Goal: Navigation & Orientation: Find specific page/section

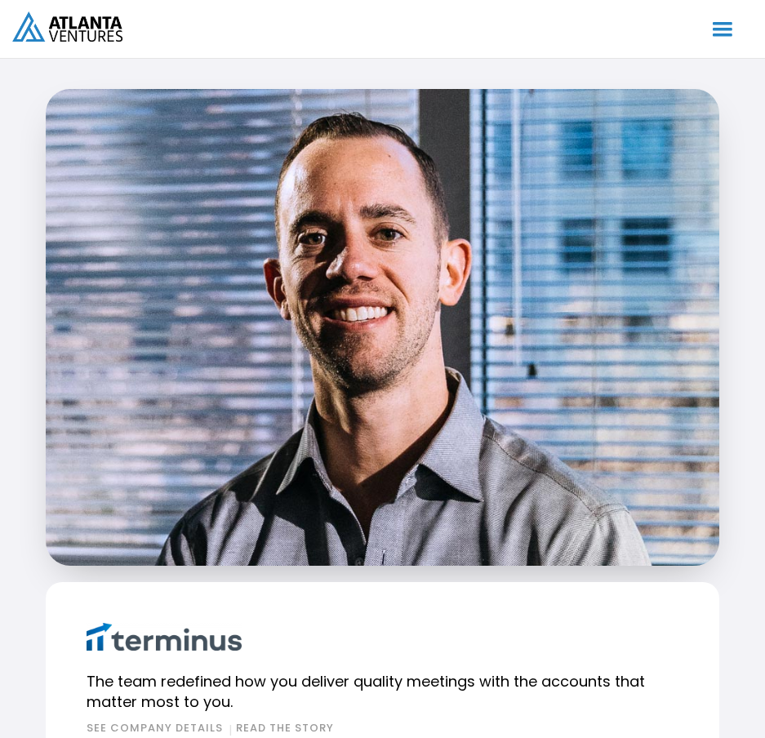
scroll to position [4001, 0]
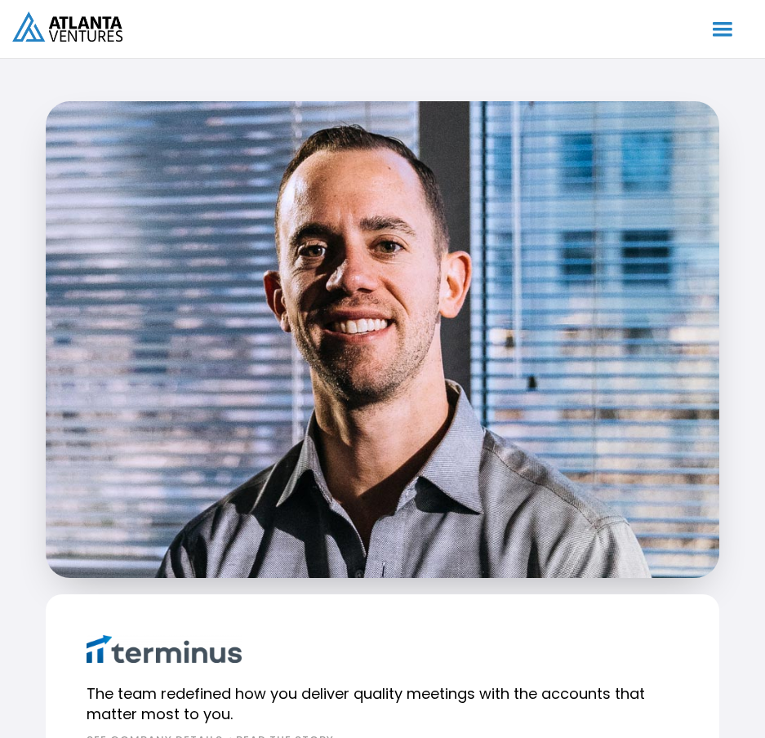
drag, startPoint x: 385, startPoint y: 387, endPoint x: 238, endPoint y: 252, distance: 200.6
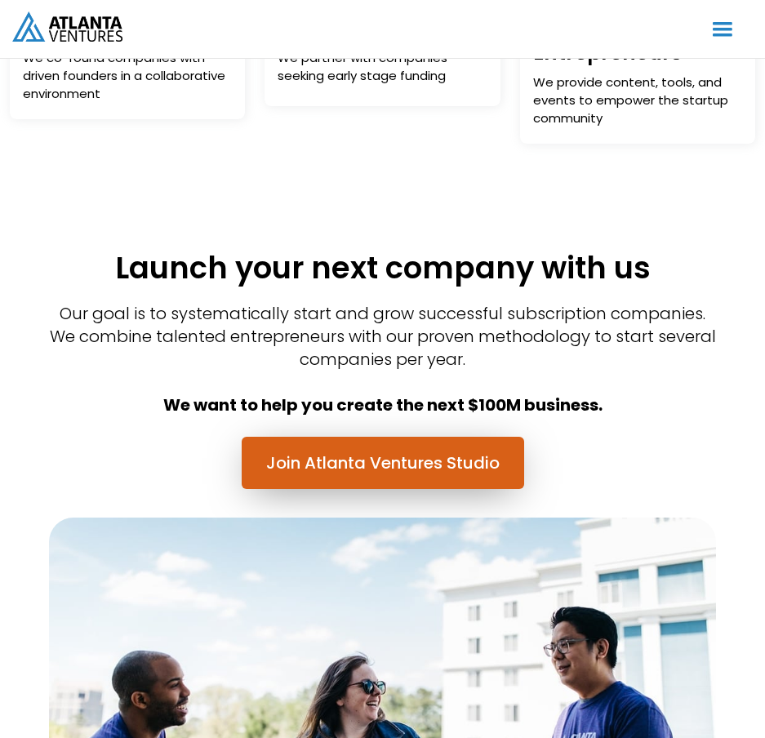
scroll to position [0, 0]
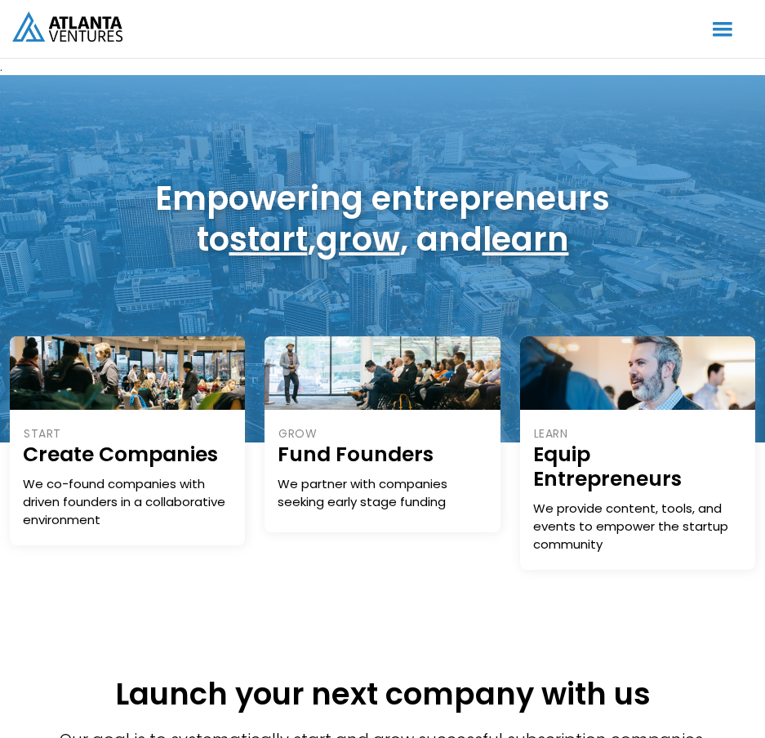
click at [731, 35] on div "menu" at bounding box center [722, 29] width 31 height 31
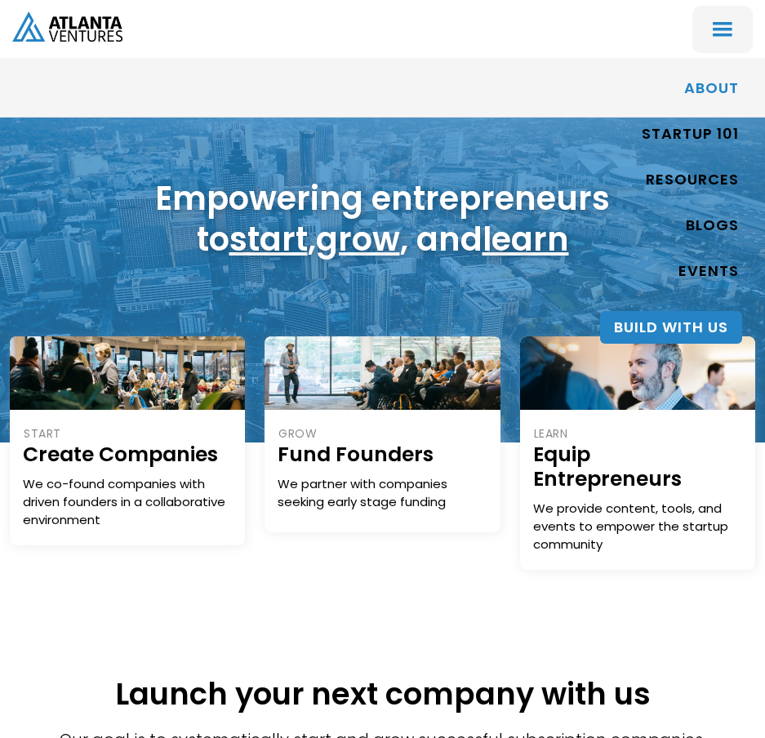
click at [710, 95] on link "ABOUT" at bounding box center [711, 89] width 55 height 38
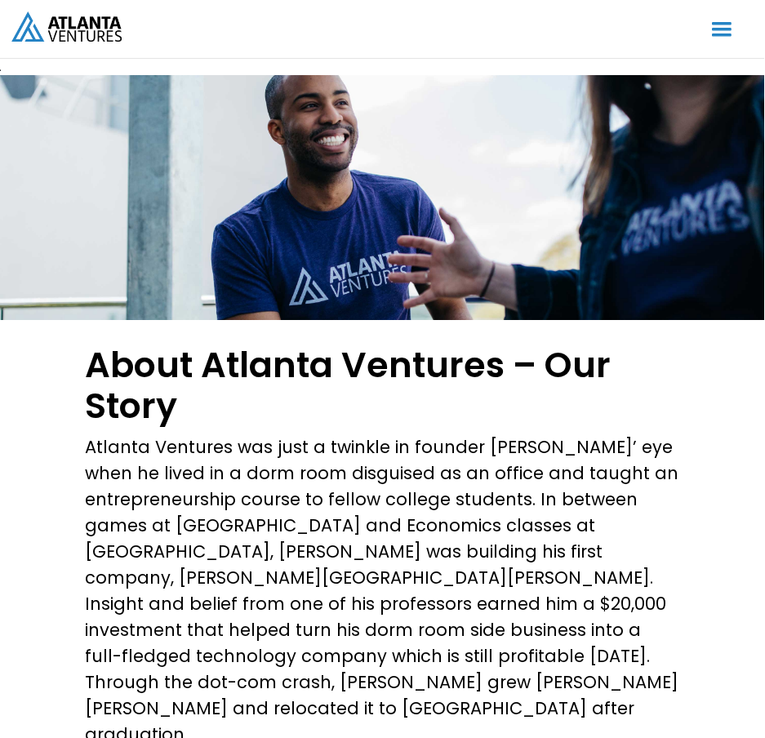
drag, startPoint x: 434, startPoint y: 206, endPoint x: 614, endPoint y: 375, distance: 247.3
click at [0, 0] on html ". Loading. . . ABOUT OUR STORY TEAM Job Board PORTFOLIO Startup 101 RESOURCES T…" at bounding box center [382, 369] width 765 height 738
drag, startPoint x: 761, startPoint y: 426, endPoint x: 6, endPoint y: 314, distance: 763.6
click at [0, 0] on html ". Loading. . . ABOUT OUR STORY TEAM Job Board PORTFOLIO Startup 101 RESOURCES T…" at bounding box center [382, 369] width 765 height 738
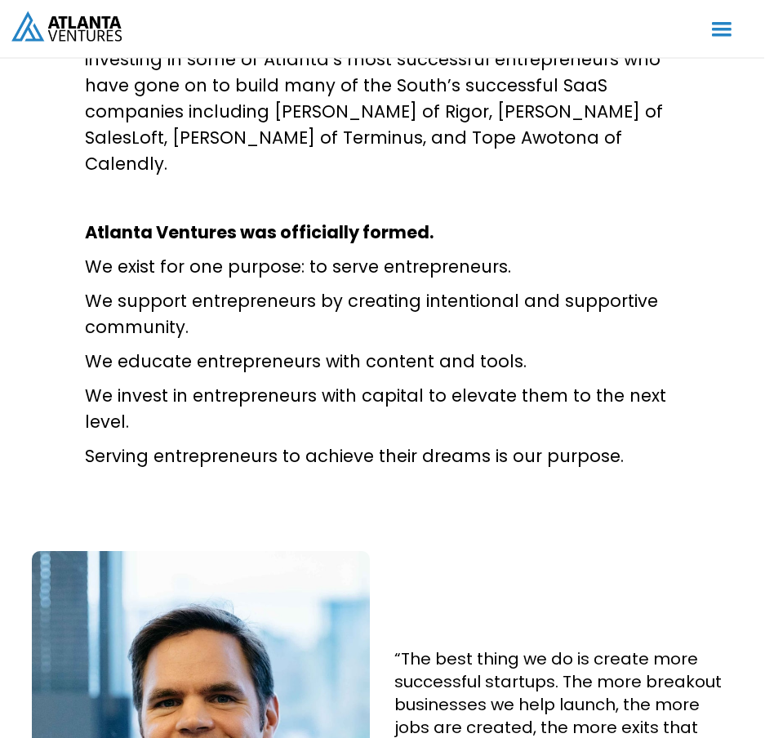
scroll to position [910, 0]
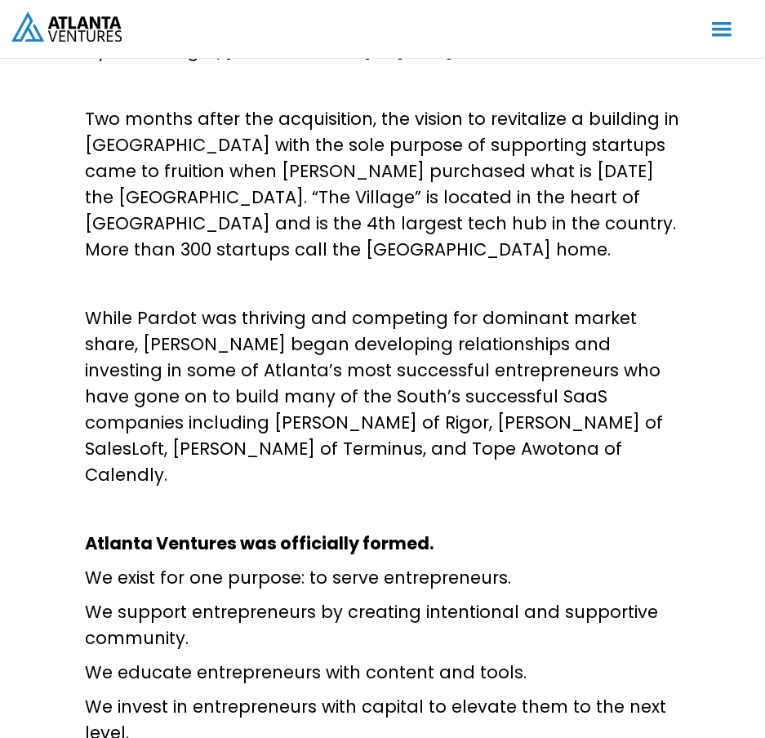
drag, startPoint x: 628, startPoint y: 483, endPoint x: 9, endPoint y: 78, distance: 739.7
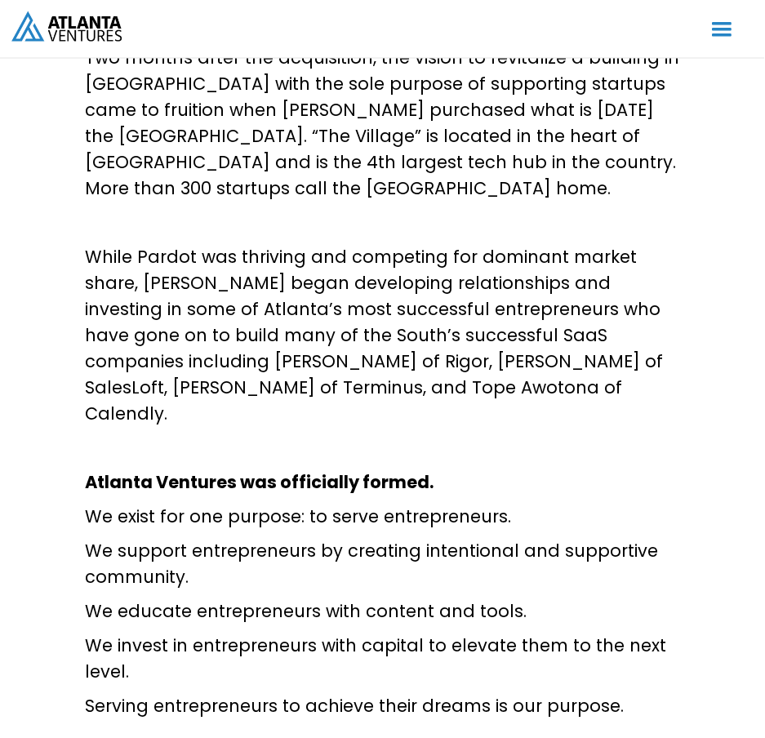
scroll to position [973, 0]
